Goal: Find specific page/section: Find specific page/section

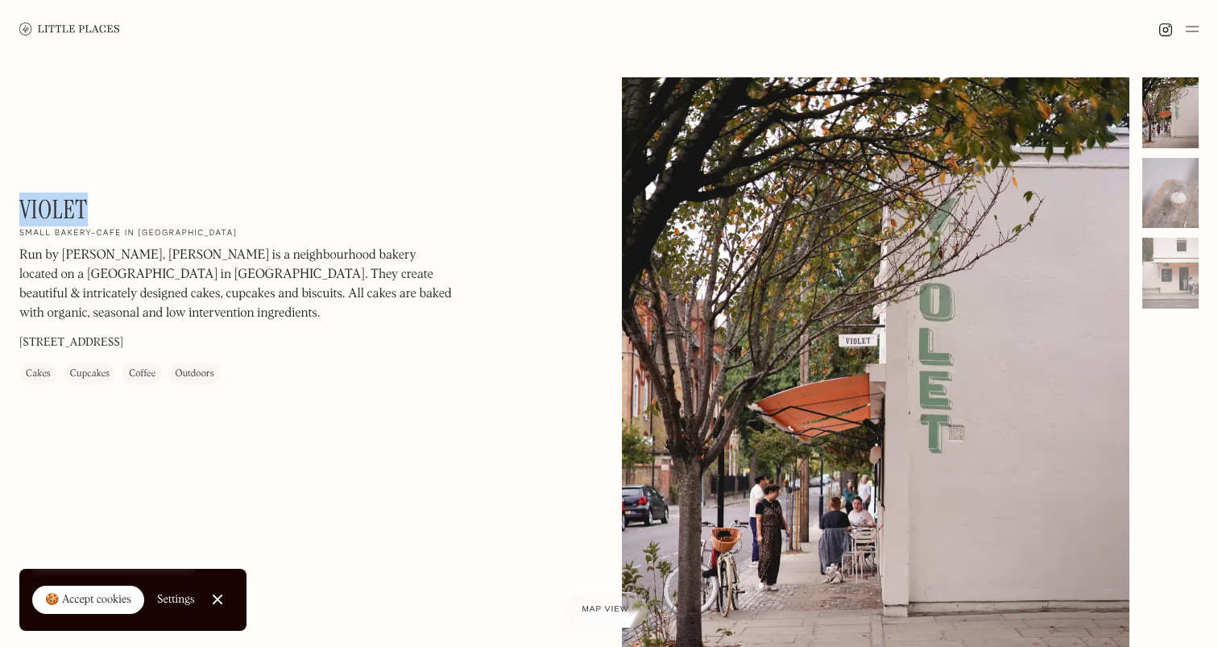
drag, startPoint x: 91, startPoint y: 211, endPoint x: 23, endPoint y: 209, distance: 68.5
click at [23, 209] on div "Violet On Our Radar Small bakery-cafe in Dalston Run by Claire Ptak, Violet is …" at bounding box center [236, 289] width 435 height 190
copy h1 "Violet"
drag, startPoint x: 118, startPoint y: 340, endPoint x: 94, endPoint y: 341, distance: 24.2
click at [94, 341] on div "Violet On Our Radar Small bakery-cafe in Dalston Run by Claire Ptak, Violet is …" at bounding box center [236, 289] width 435 height 190
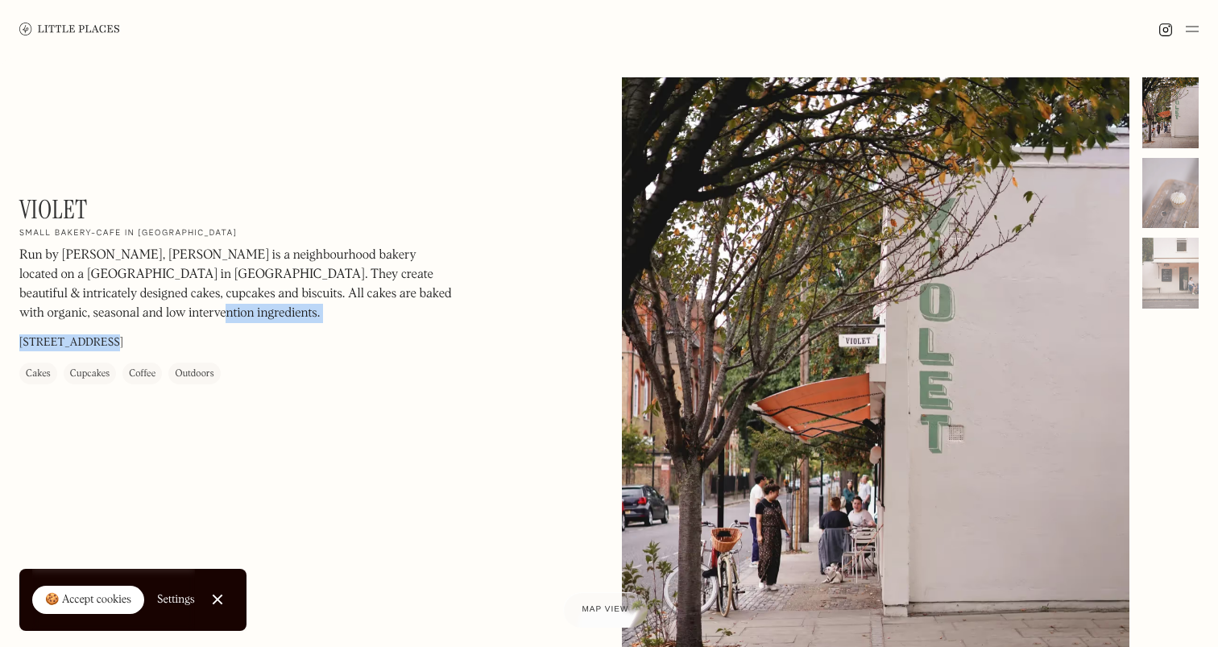
click at [94, 341] on p "47 Wilton Way, London E8 3ED" at bounding box center [71, 342] width 104 height 17
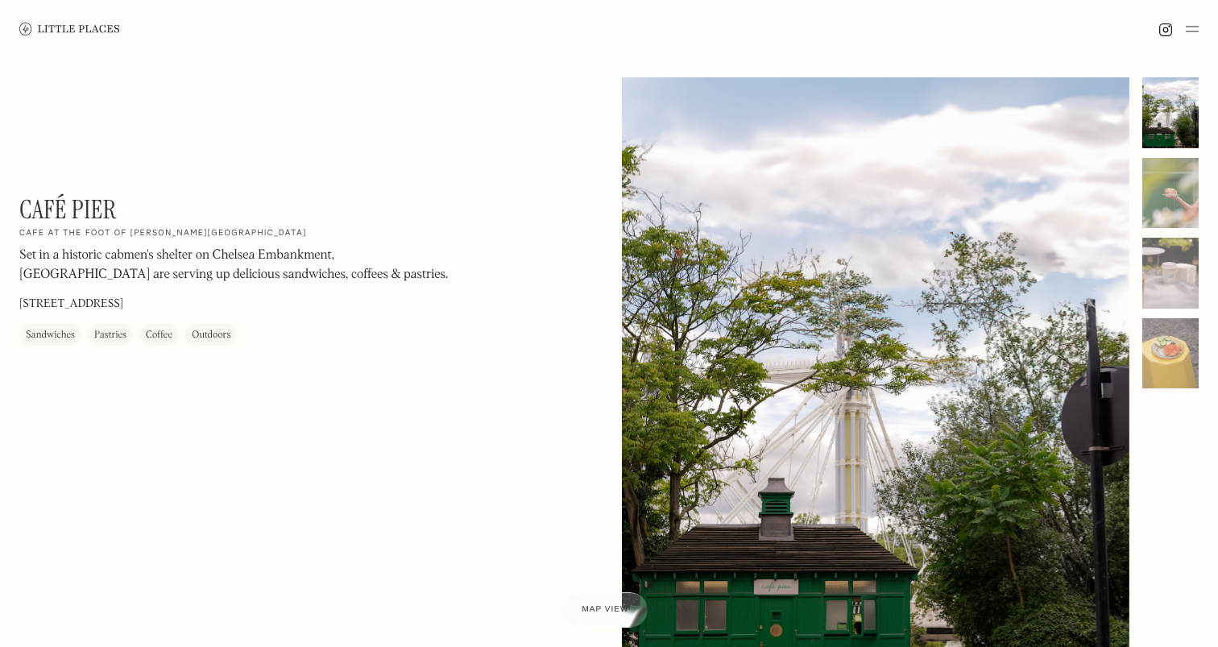
scroll to position [23, 0]
